Goal: Task Accomplishment & Management: Complete application form

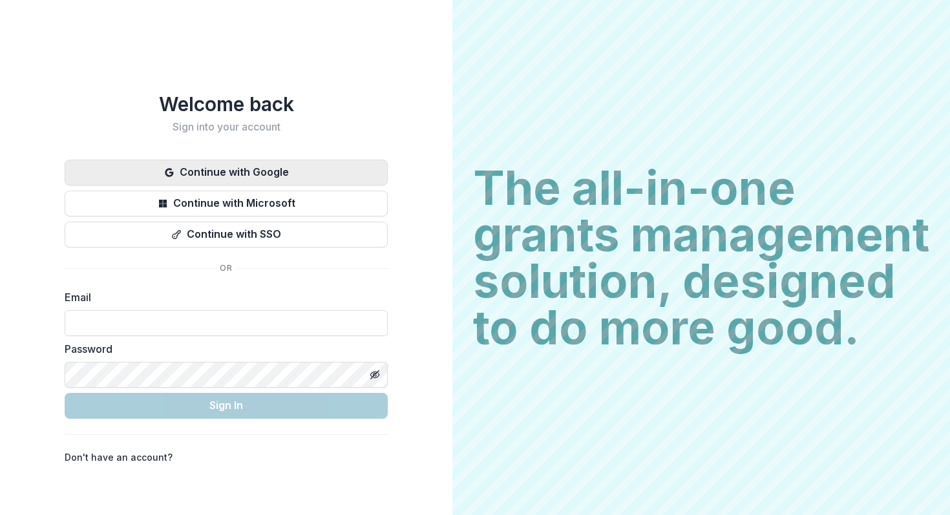
click at [216, 163] on button "Continue with Google" at bounding box center [226, 173] width 323 height 26
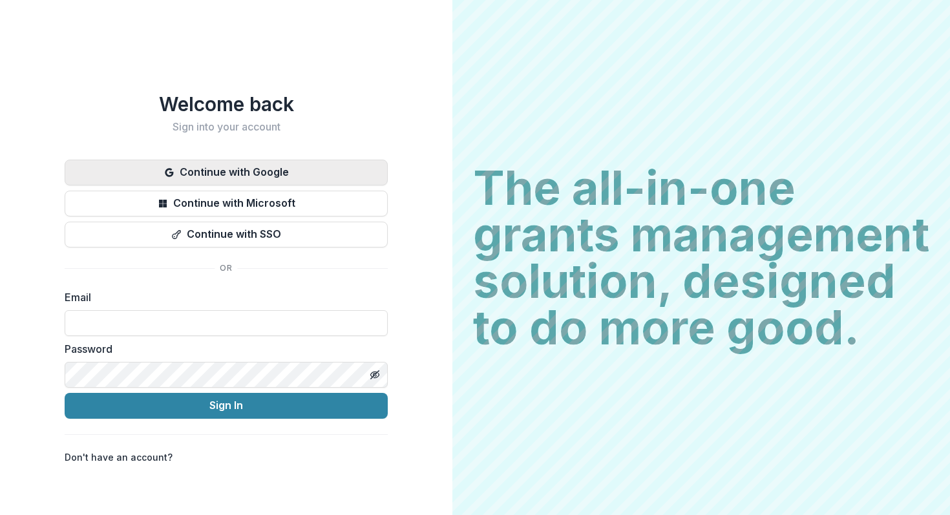
click at [218, 167] on button "Continue with Google" at bounding box center [226, 173] width 323 height 26
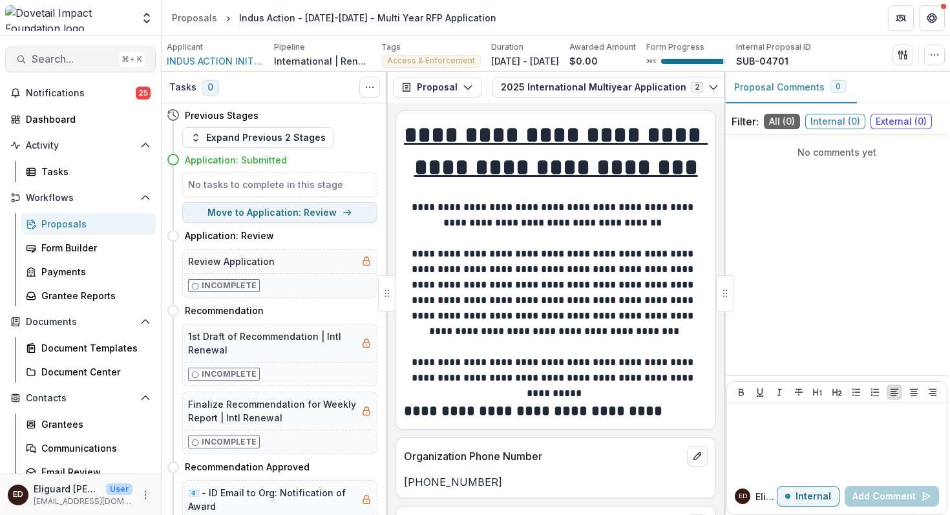
click at [69, 61] on span "Search..." at bounding box center [73, 59] width 82 height 12
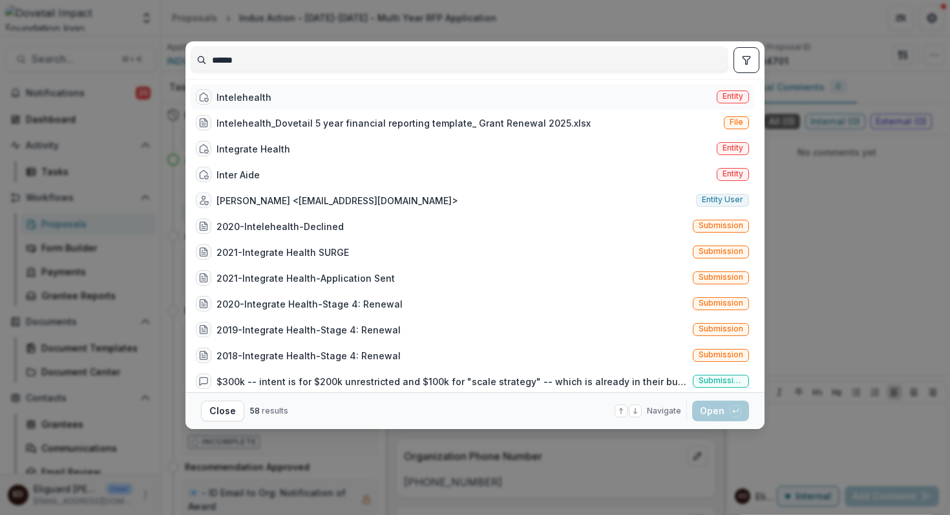
type input "*****"
click at [244, 97] on div "Intelehealth" at bounding box center [244, 98] width 55 height 14
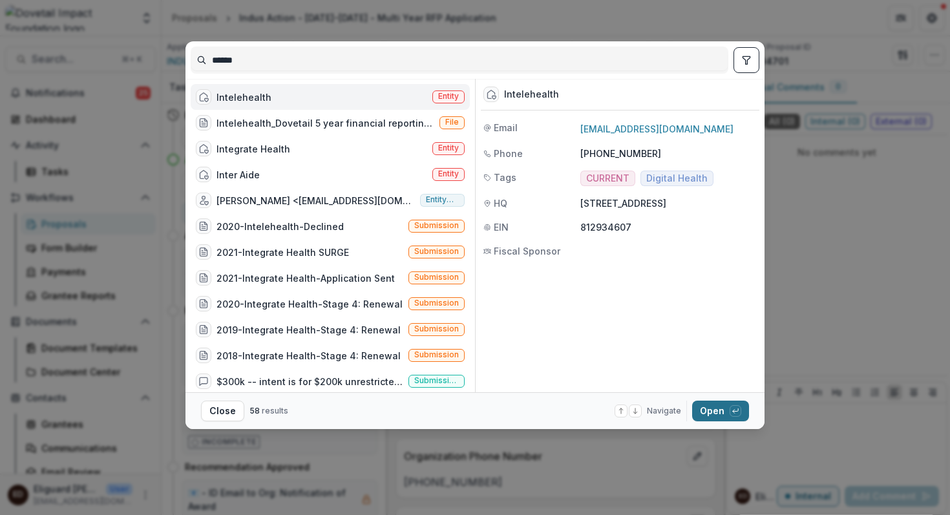
click at [713, 409] on button "Open with enter key" at bounding box center [720, 411] width 57 height 21
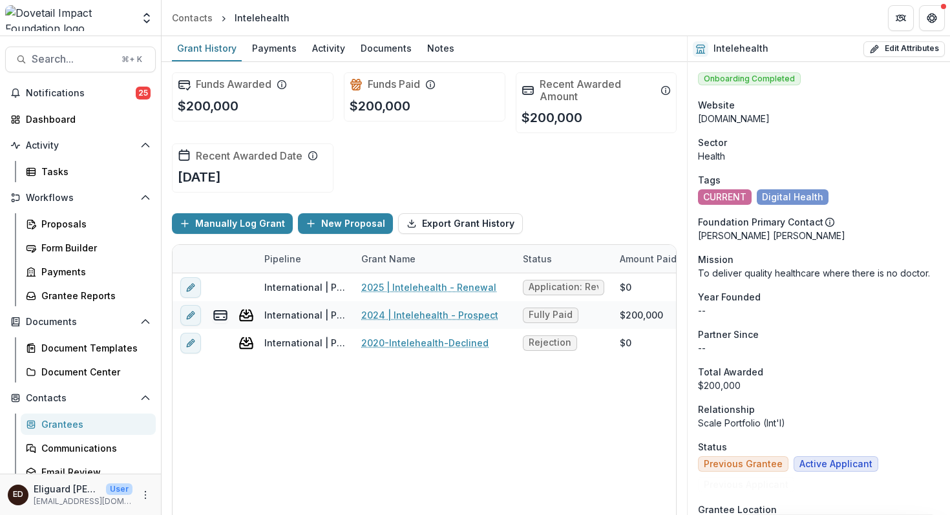
scroll to position [16, 0]
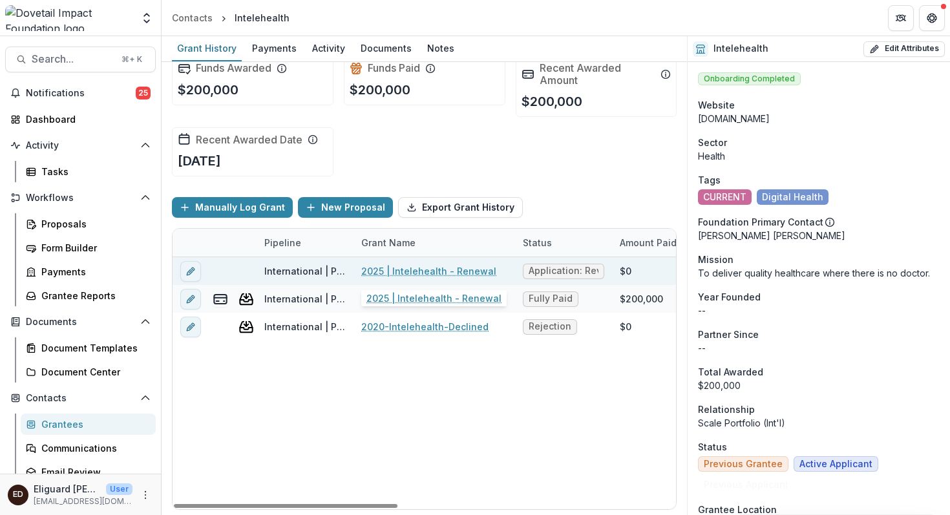
click at [405, 272] on link "2025 | Intelehealth - Renewal" at bounding box center [428, 271] width 135 height 14
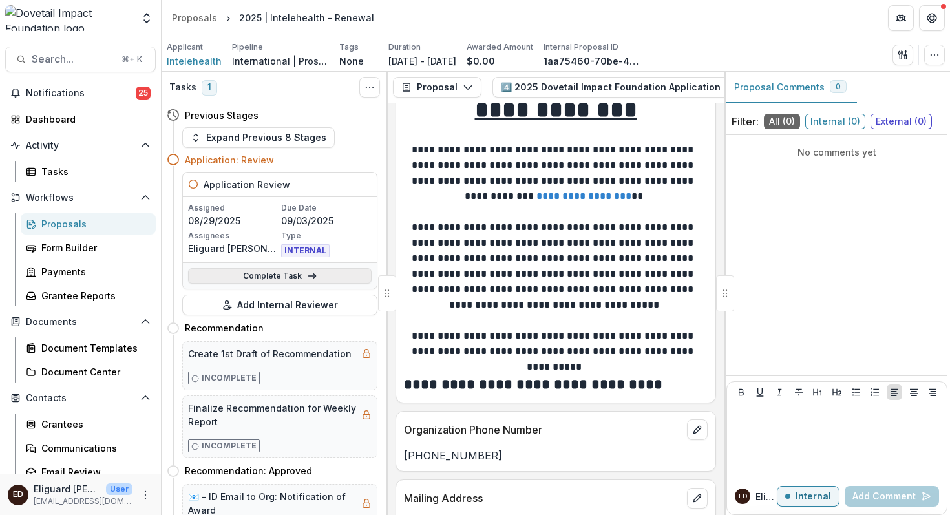
click at [281, 277] on link "Complete Task" at bounding box center [280, 276] width 184 height 16
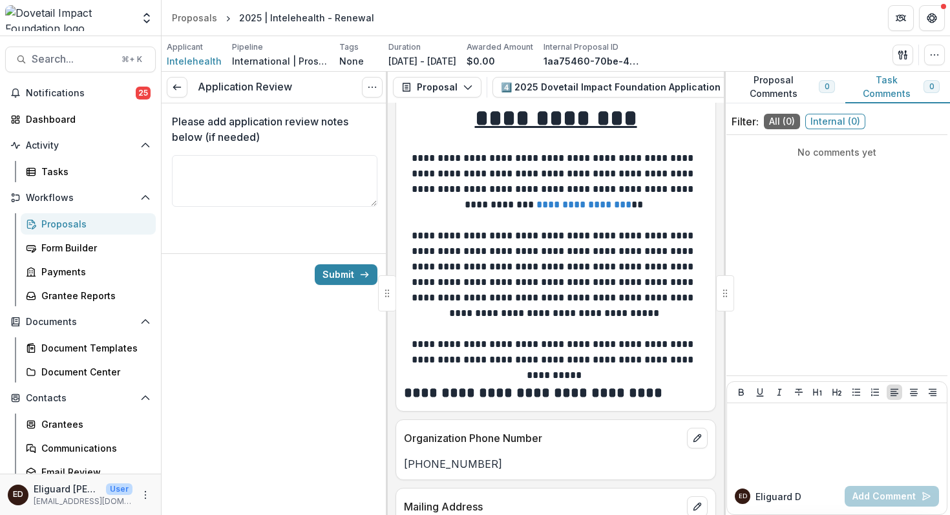
scroll to position [17, 0]
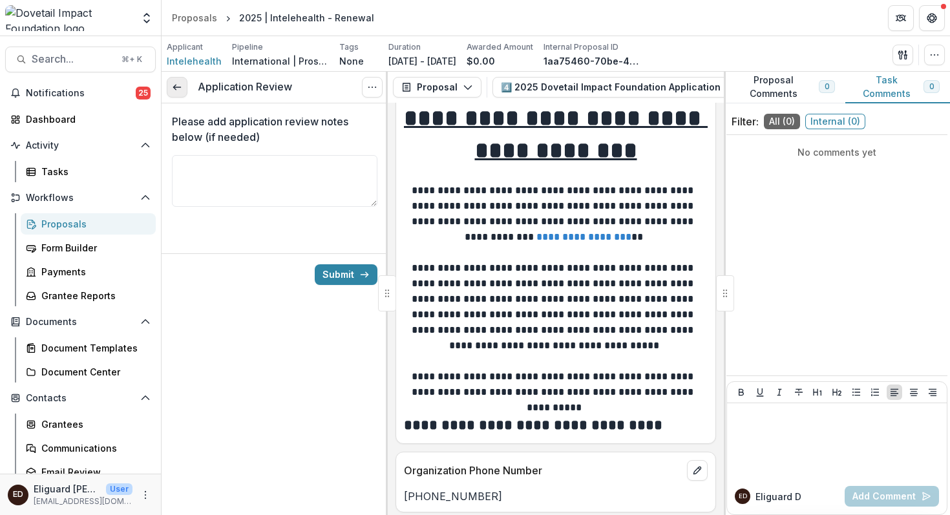
click at [175, 88] on icon at bounding box center [177, 87] width 10 height 10
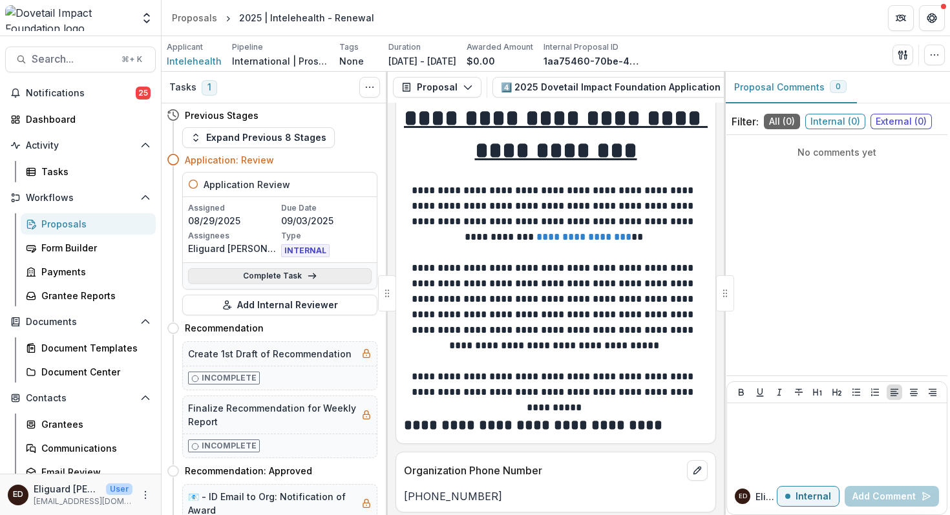
click at [273, 277] on link "Complete Task" at bounding box center [280, 276] width 184 height 16
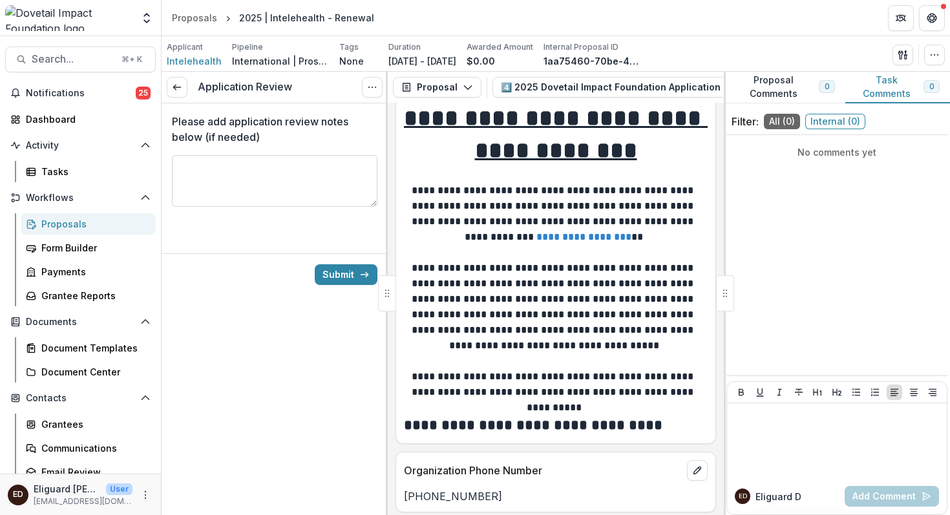
click at [280, 190] on textarea "Please add application review notes below (if needed)" at bounding box center [275, 181] width 206 height 52
type textarea "********"
click at [340, 276] on button "Submit" at bounding box center [346, 274] width 63 height 21
